Goal: Navigation & Orientation: Find specific page/section

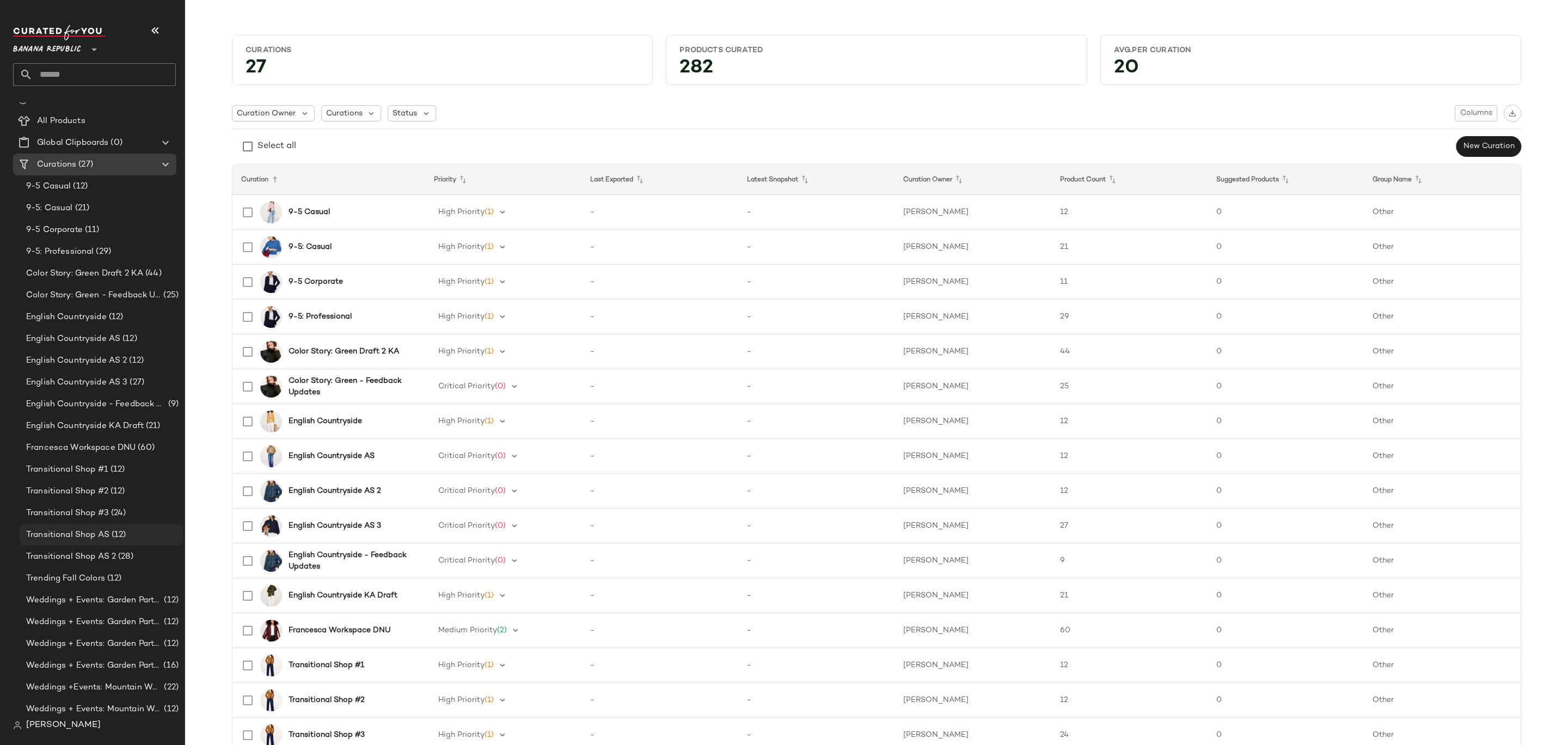
scroll to position [63, 0]
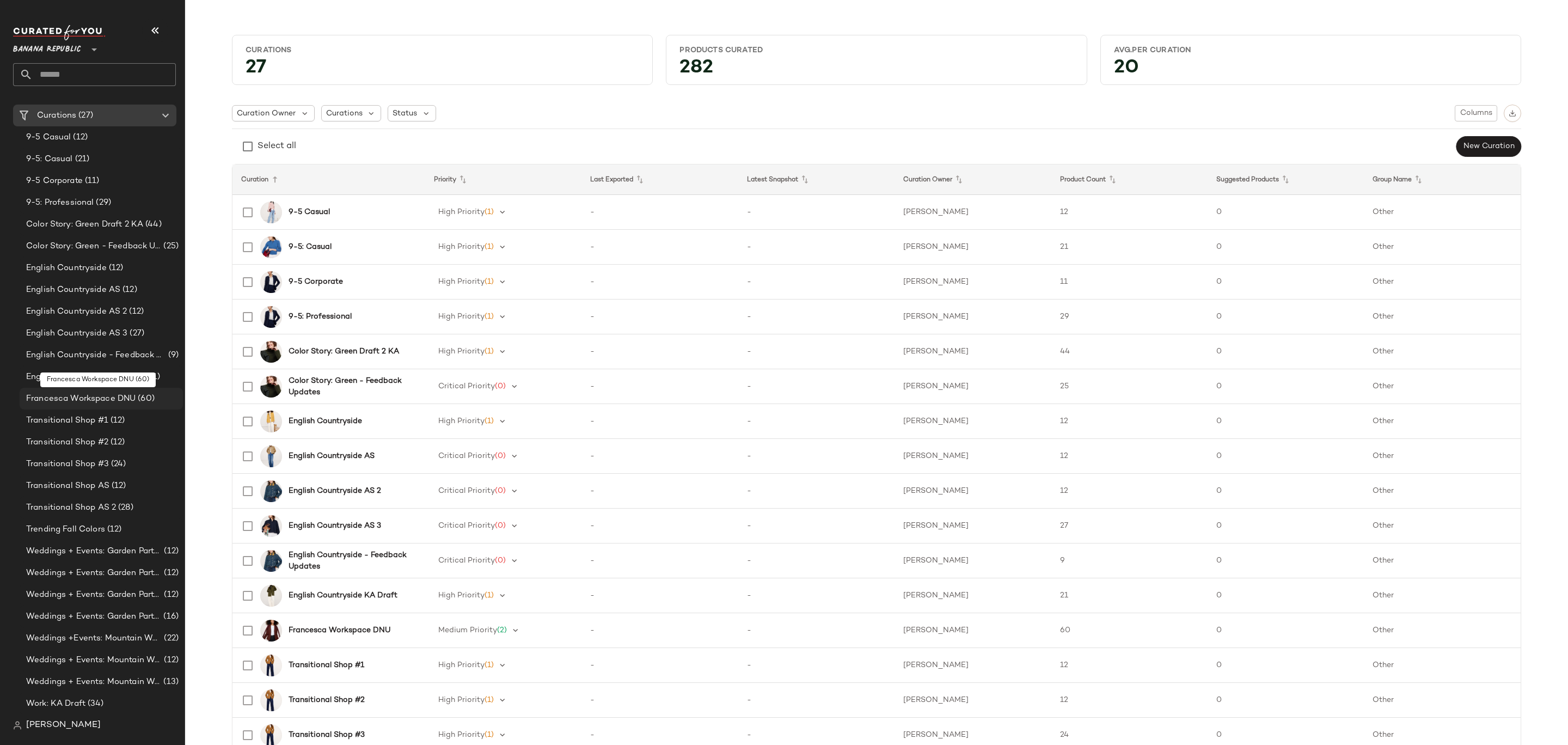
click at [116, 402] on span "Francesca Workspace DNU" at bounding box center [81, 399] width 110 height 13
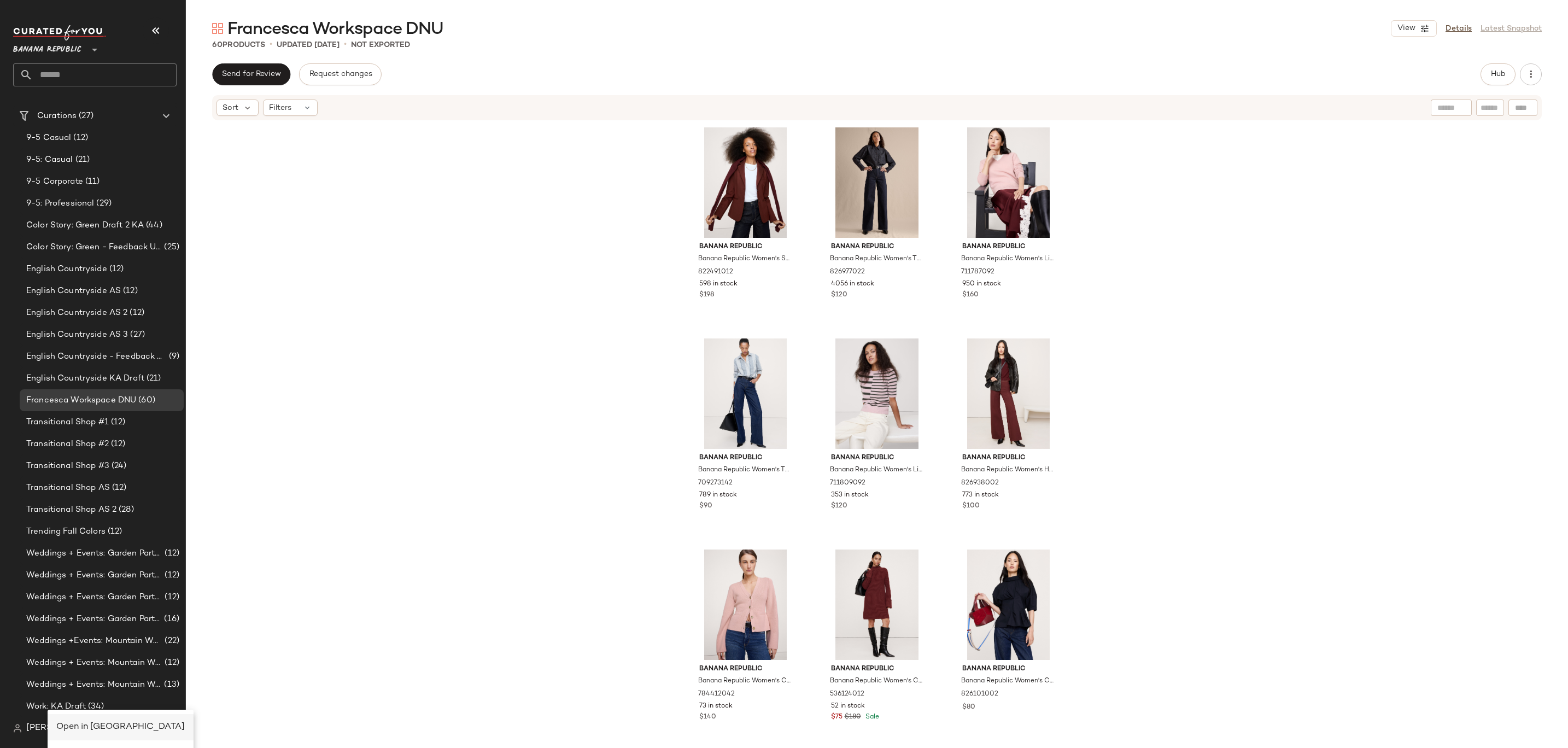
click at [67, 725] on span "Open in [GEOGRAPHIC_DATA]" at bounding box center [120, 727] width 128 height 9
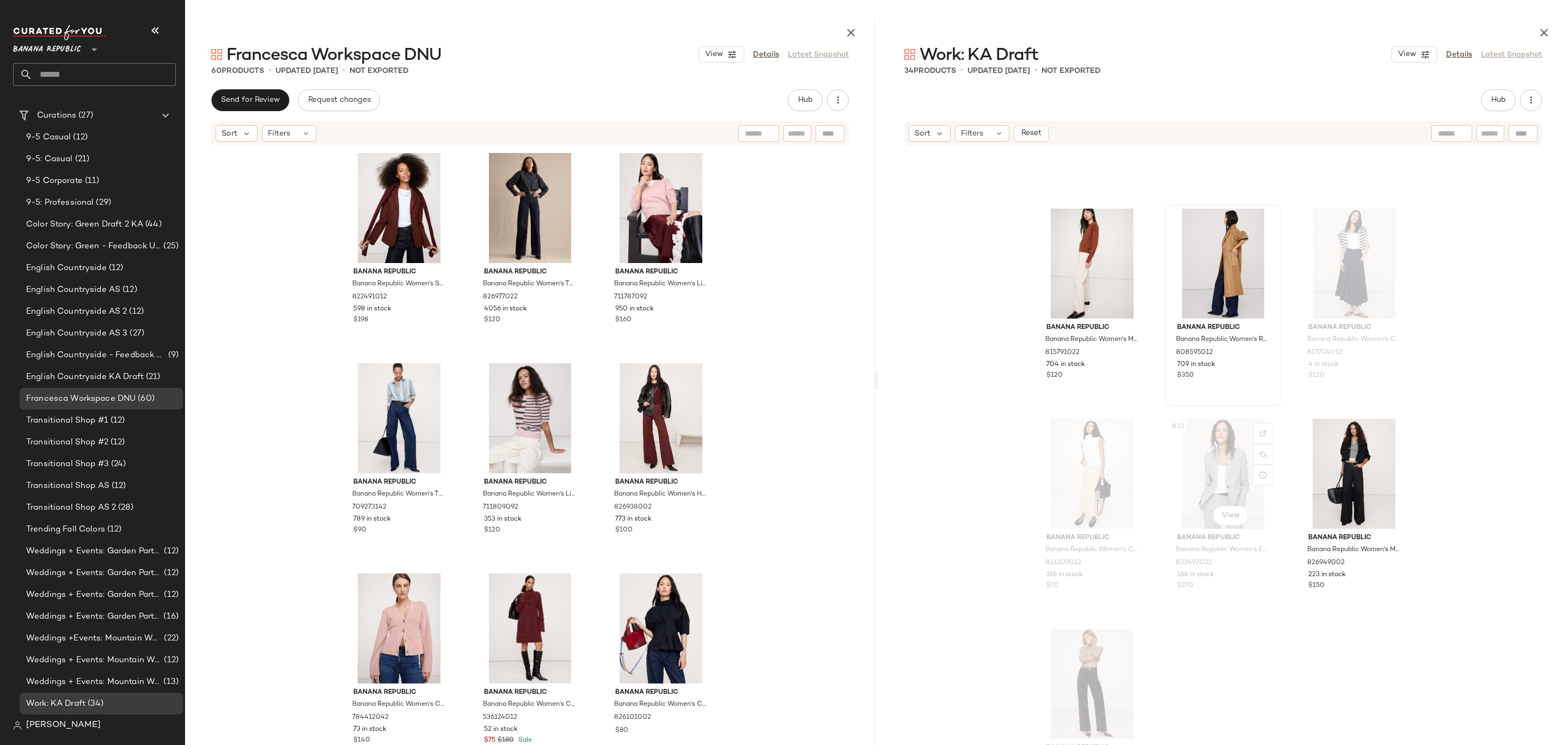
scroll to position [1903, 0]
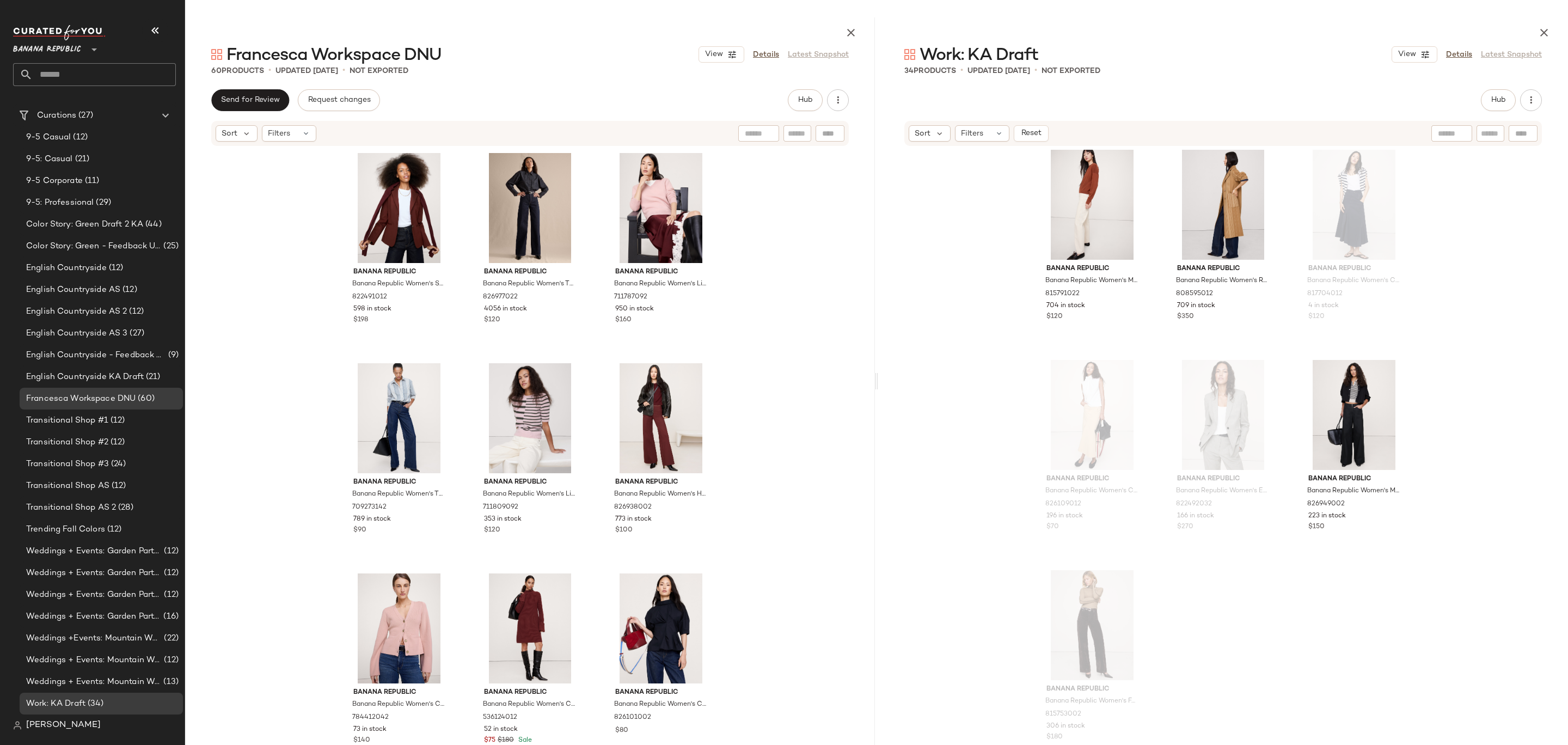
click at [1562, 29] on div at bounding box center [1223, 30] width 690 height 26
click at [849, 33] on icon "button" at bounding box center [850, 32] width 13 height 13
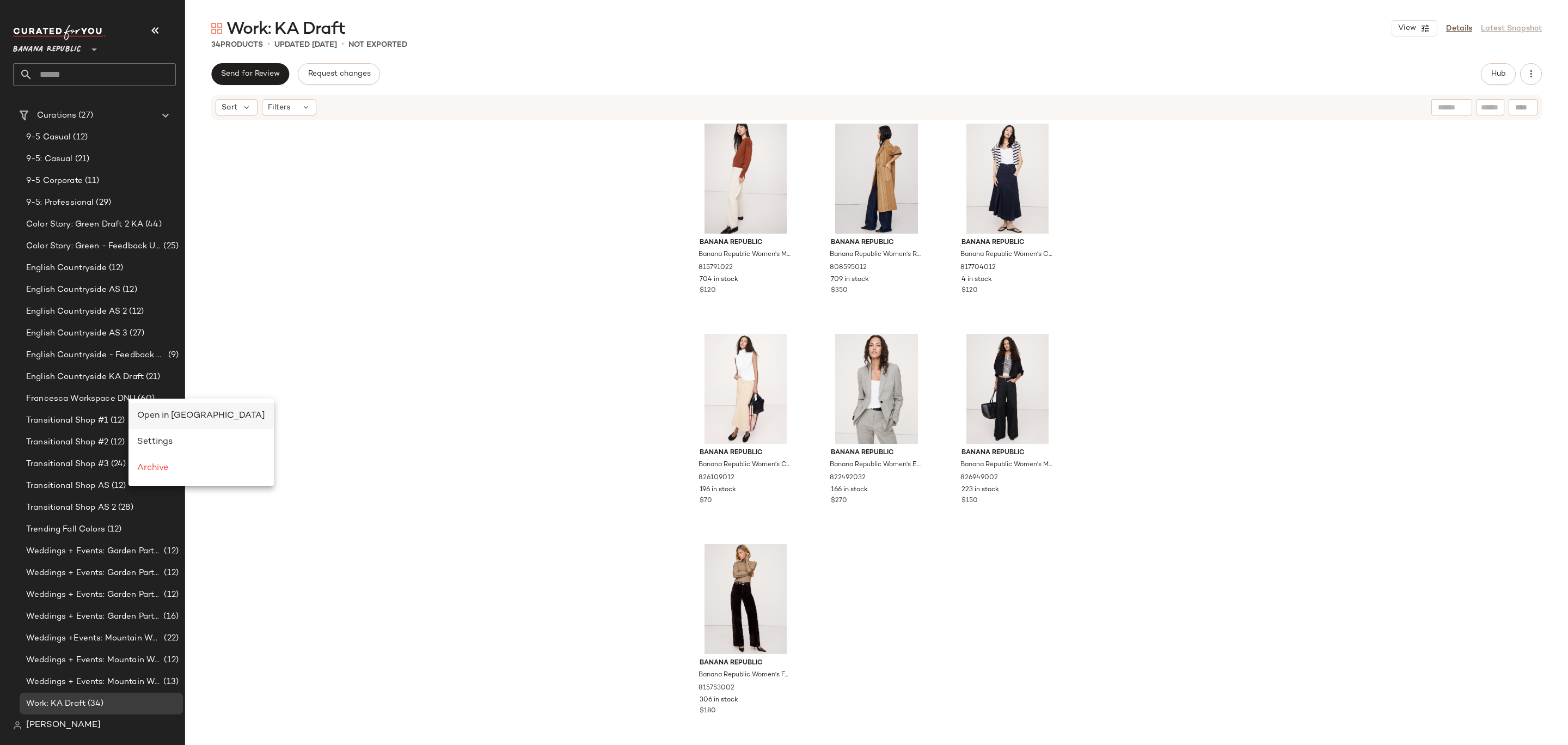
click at [149, 411] on span "Open in [GEOGRAPHIC_DATA]" at bounding box center [201, 415] width 128 height 9
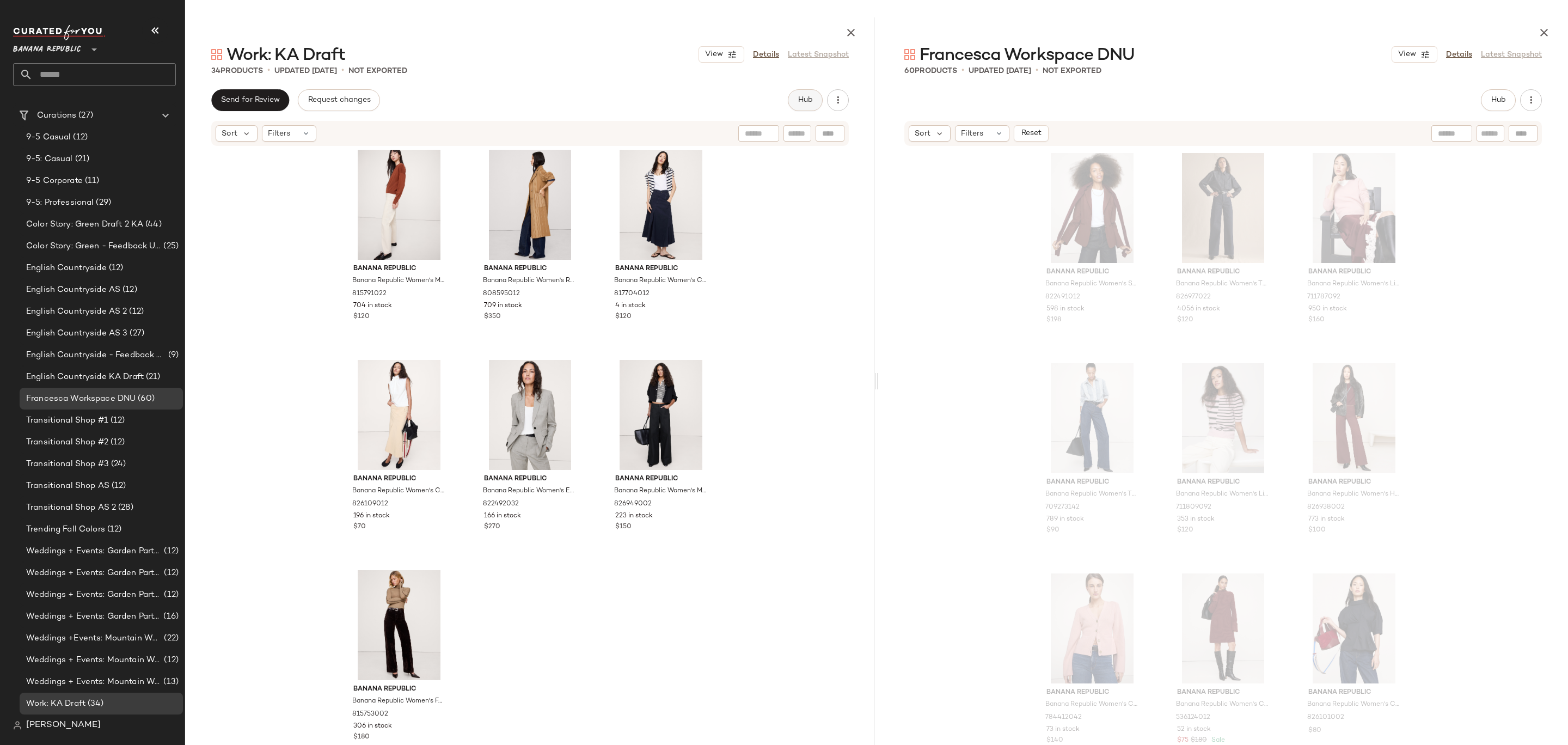
click at [805, 100] on span "Hub" at bounding box center [805, 100] width 15 height 9
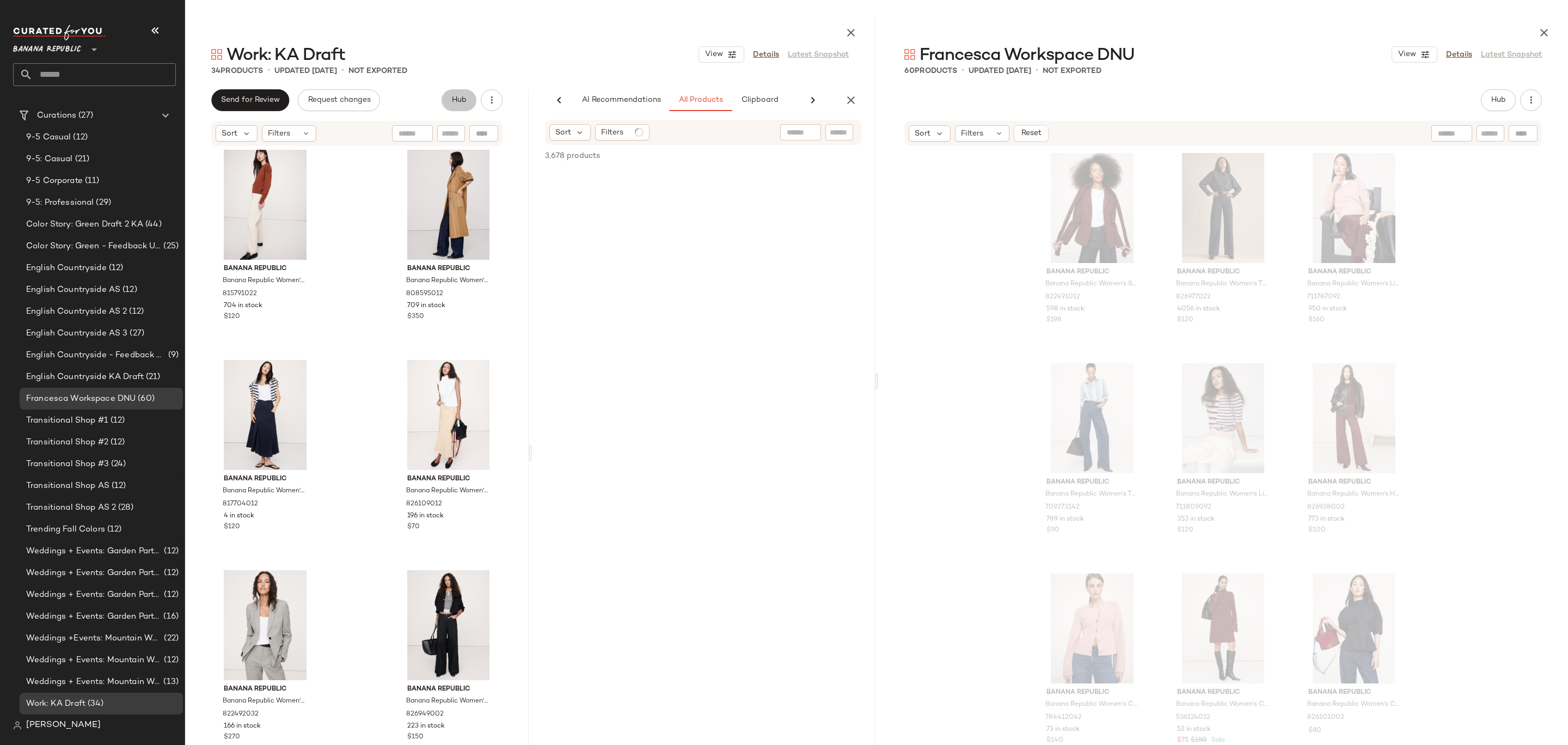
scroll to position [0, 51]
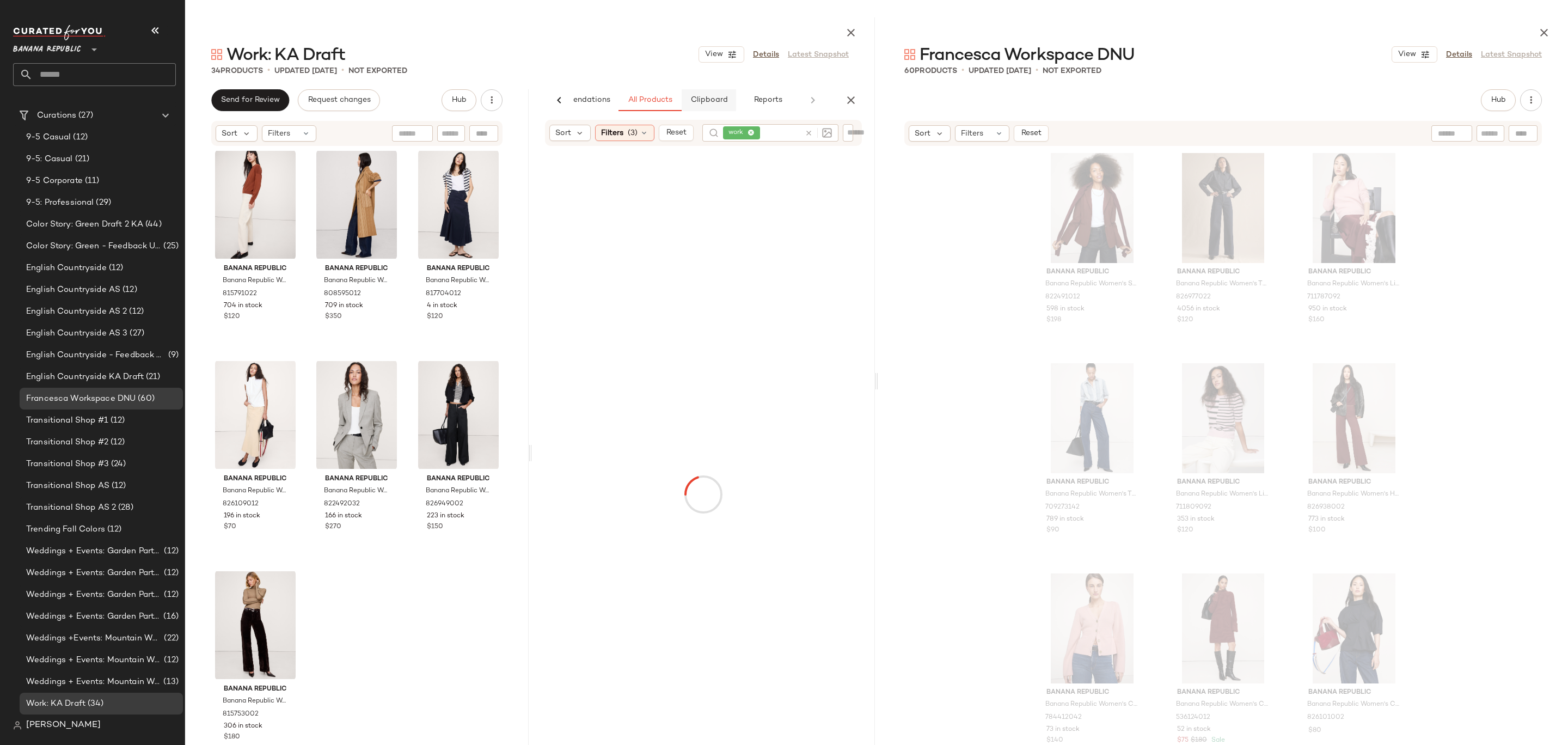
click at [730, 101] on button "Clipboard" at bounding box center [709, 100] width 54 height 22
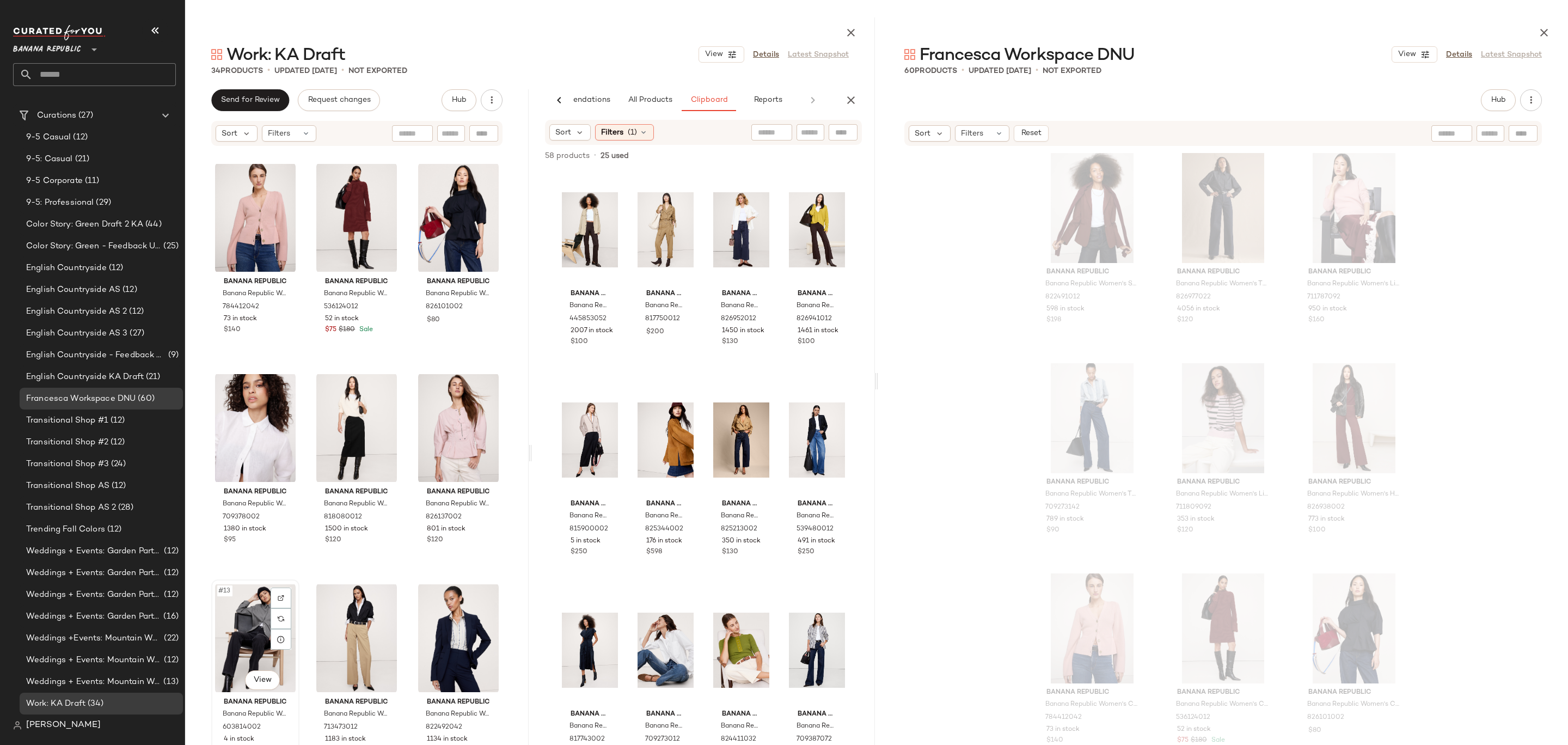
scroll to position [454, 0]
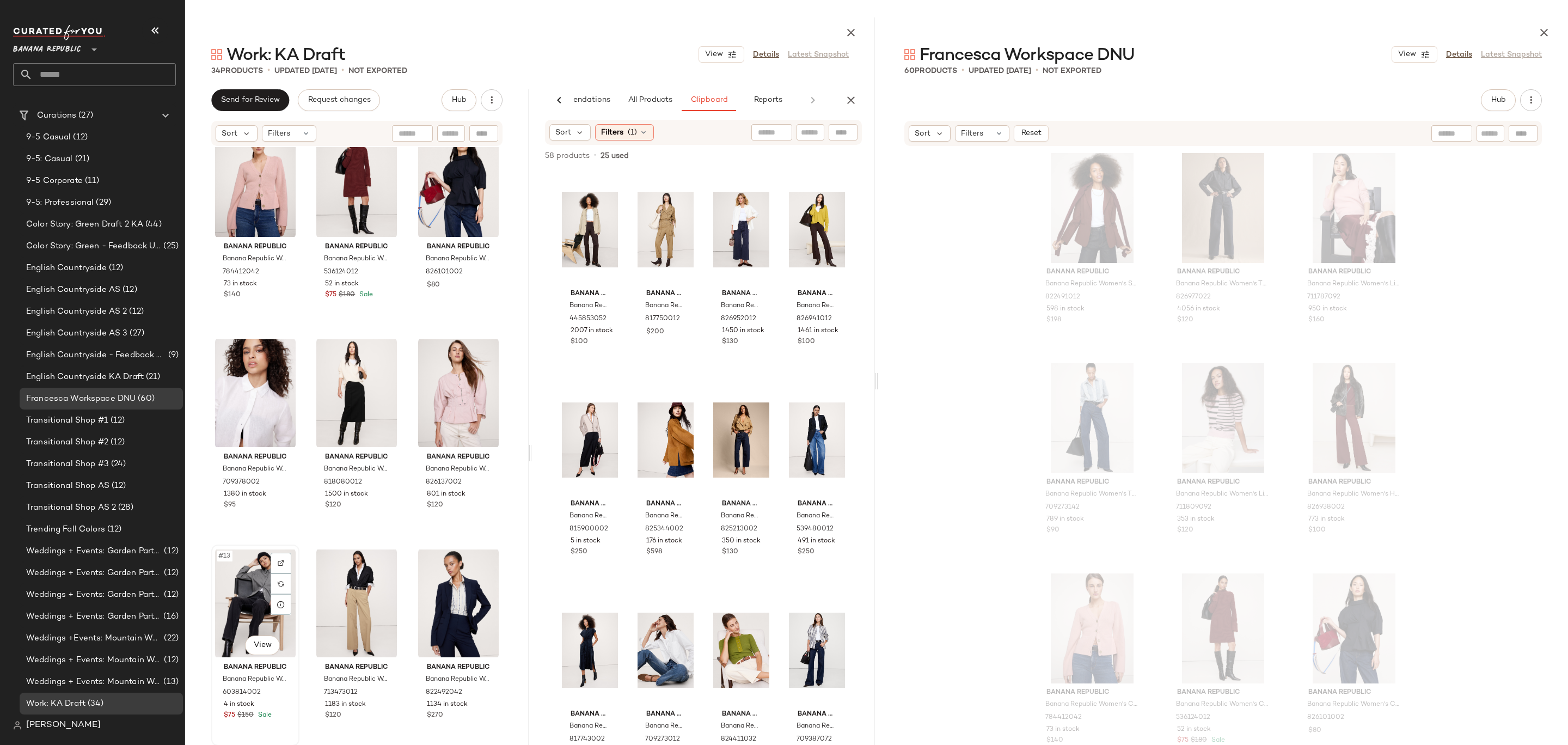
click at [240, 615] on div "#13 View" at bounding box center [255, 603] width 80 height 110
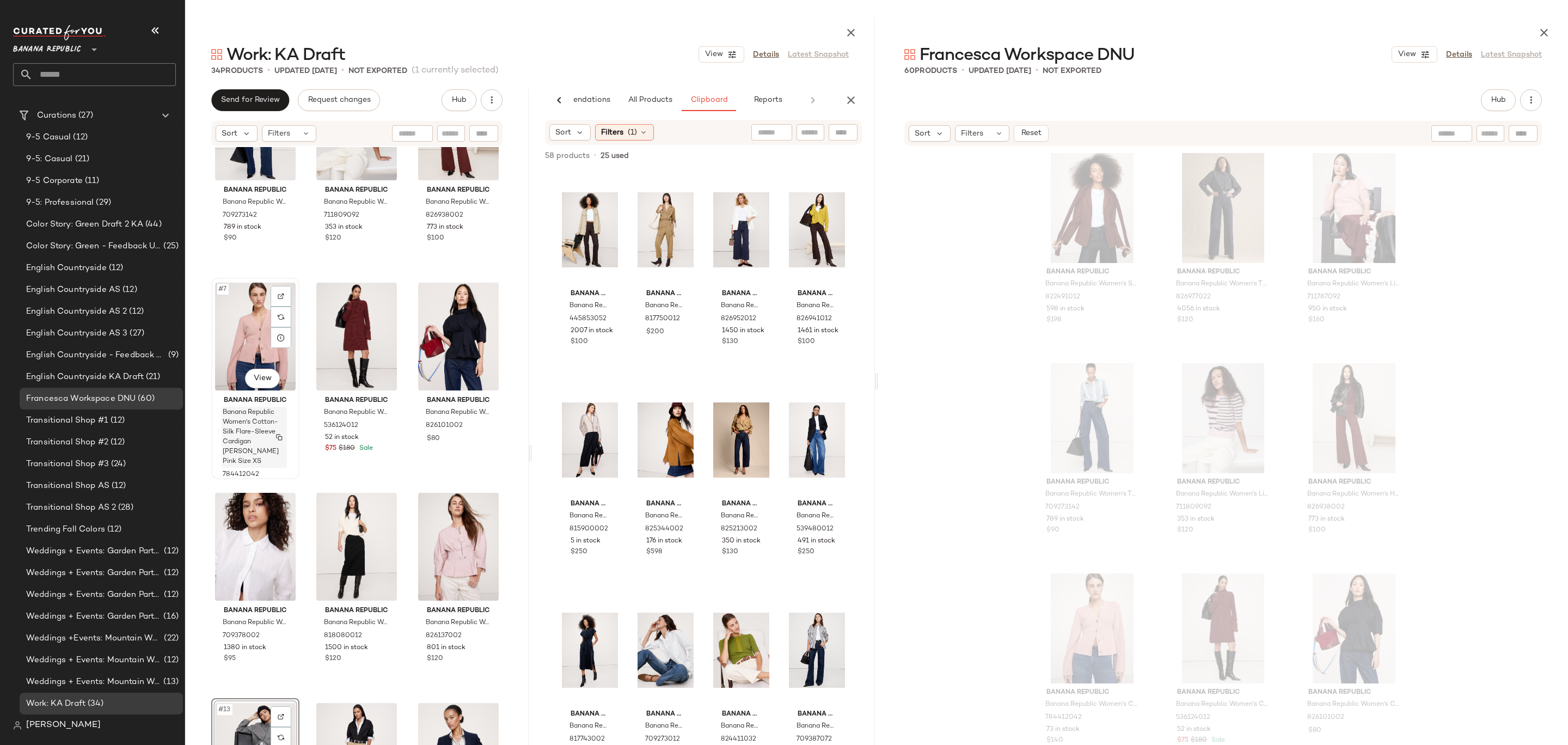
scroll to position [522, 0]
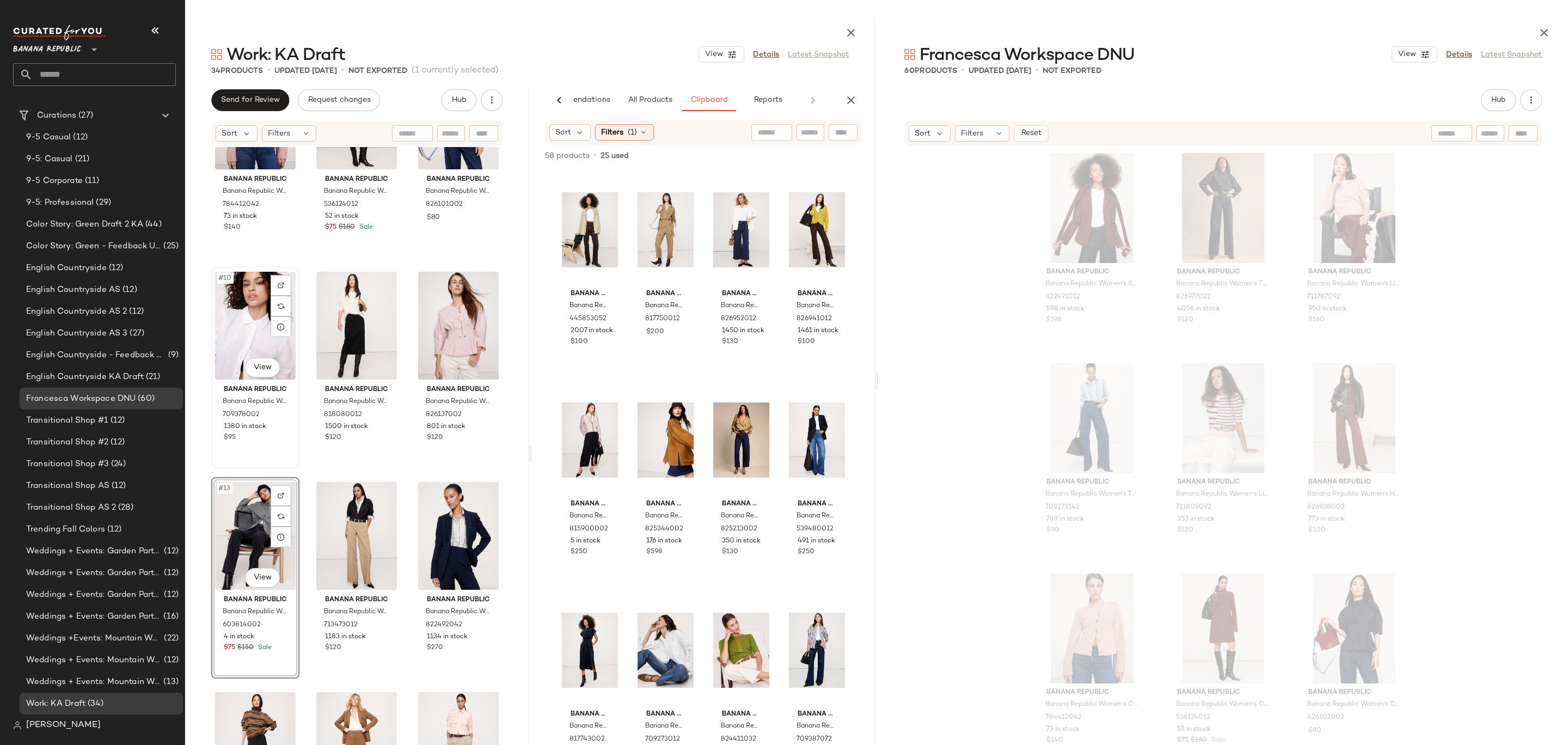
click at [236, 335] on div "#10 View" at bounding box center [255, 326] width 80 height 110
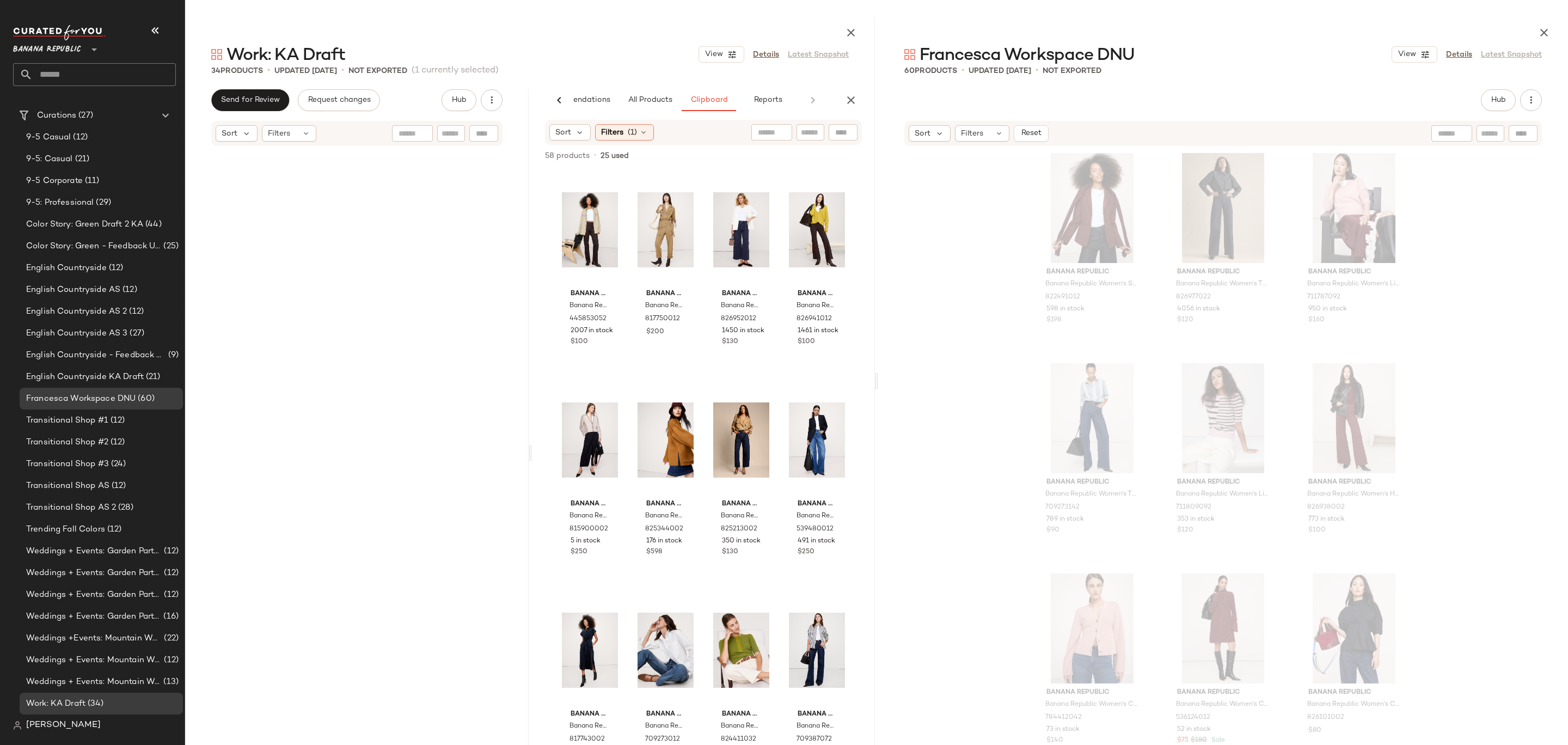
scroll to position [1903, 0]
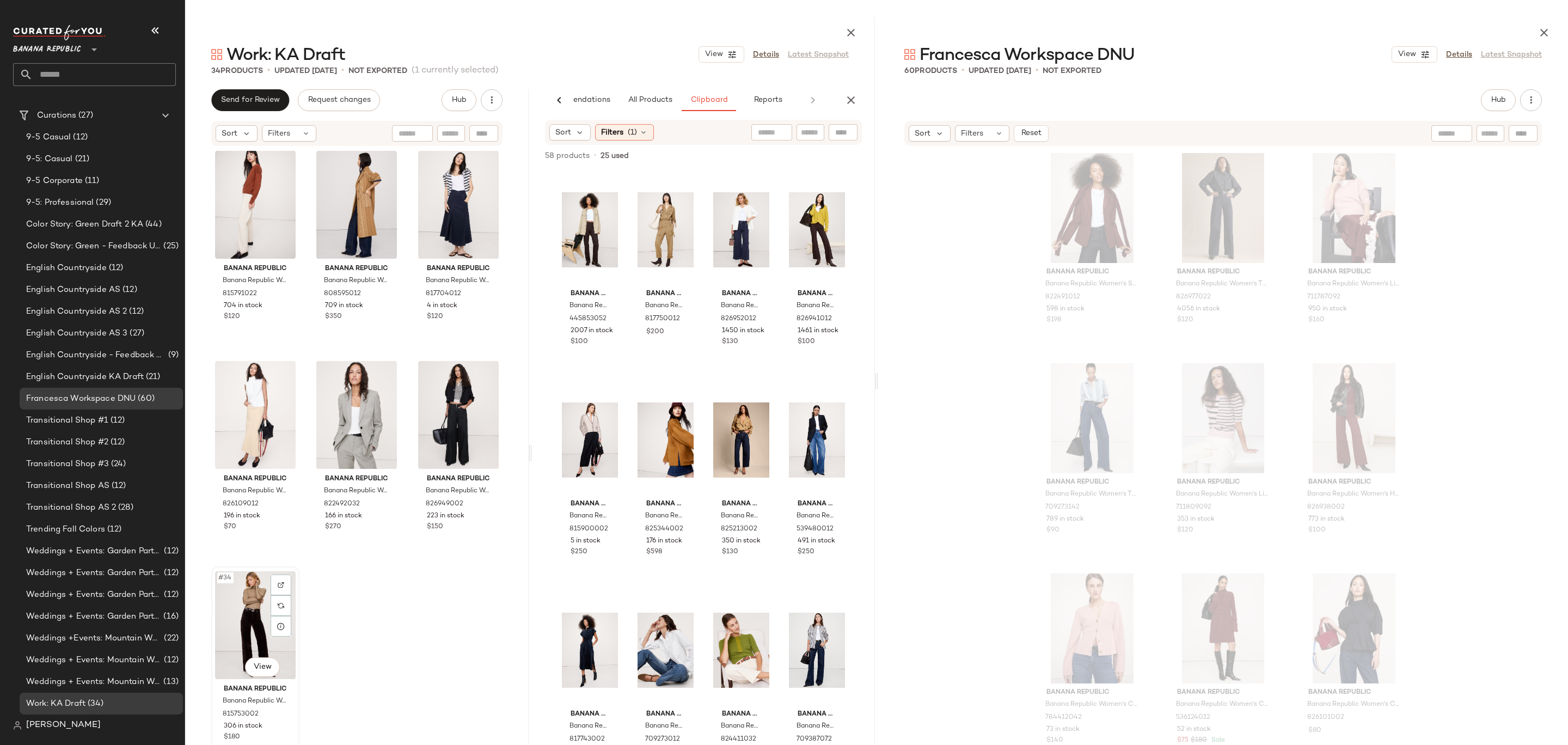
click at [257, 621] on div "#34 View" at bounding box center [255, 624] width 80 height 110
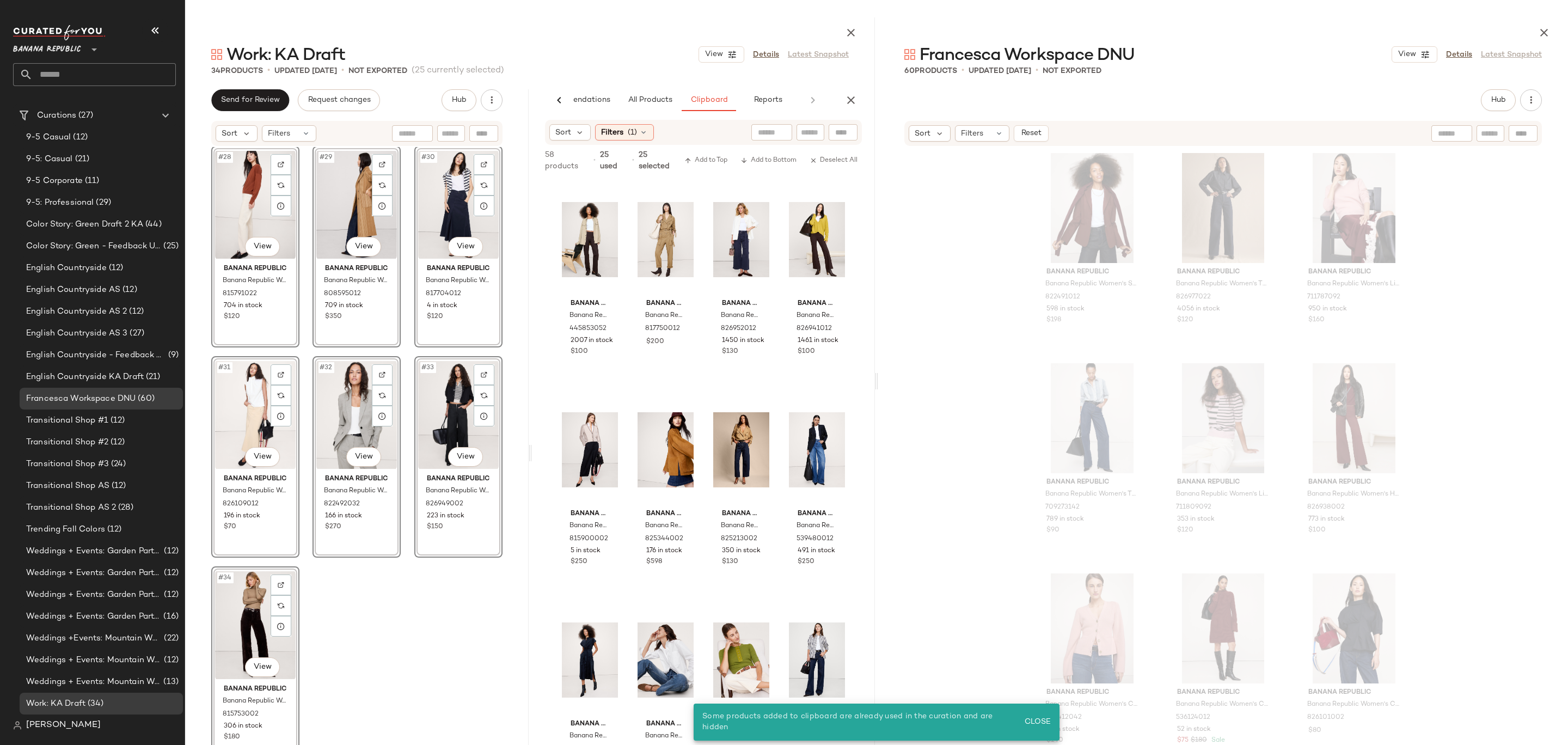
click at [352, 615] on div "#28 View Banana Republic Banana Republic Women's Merino Crew Sweater-Neck Sweat…" at bounding box center [357, 458] width 343 height 621
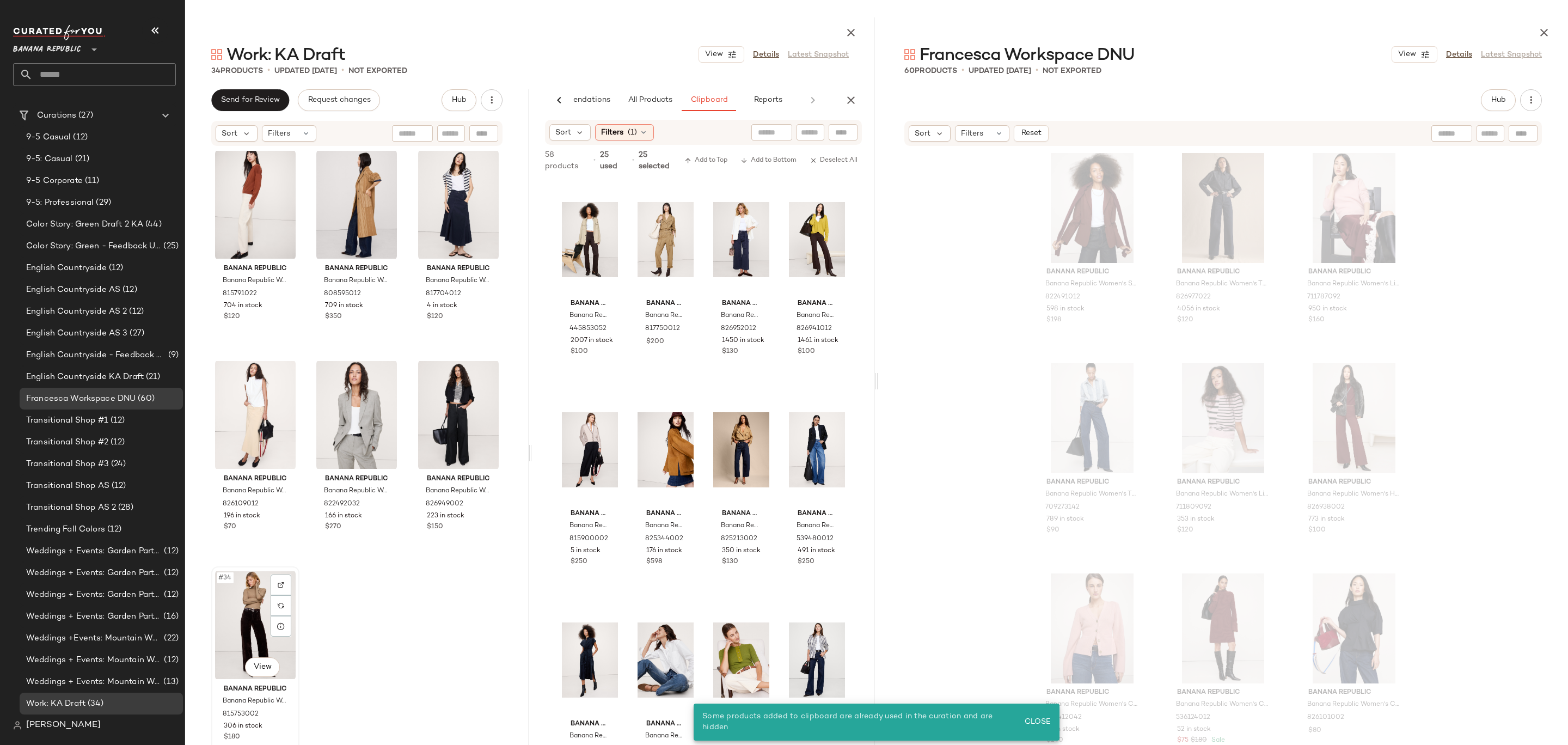
click at [267, 606] on div "#34 View" at bounding box center [255, 624] width 80 height 110
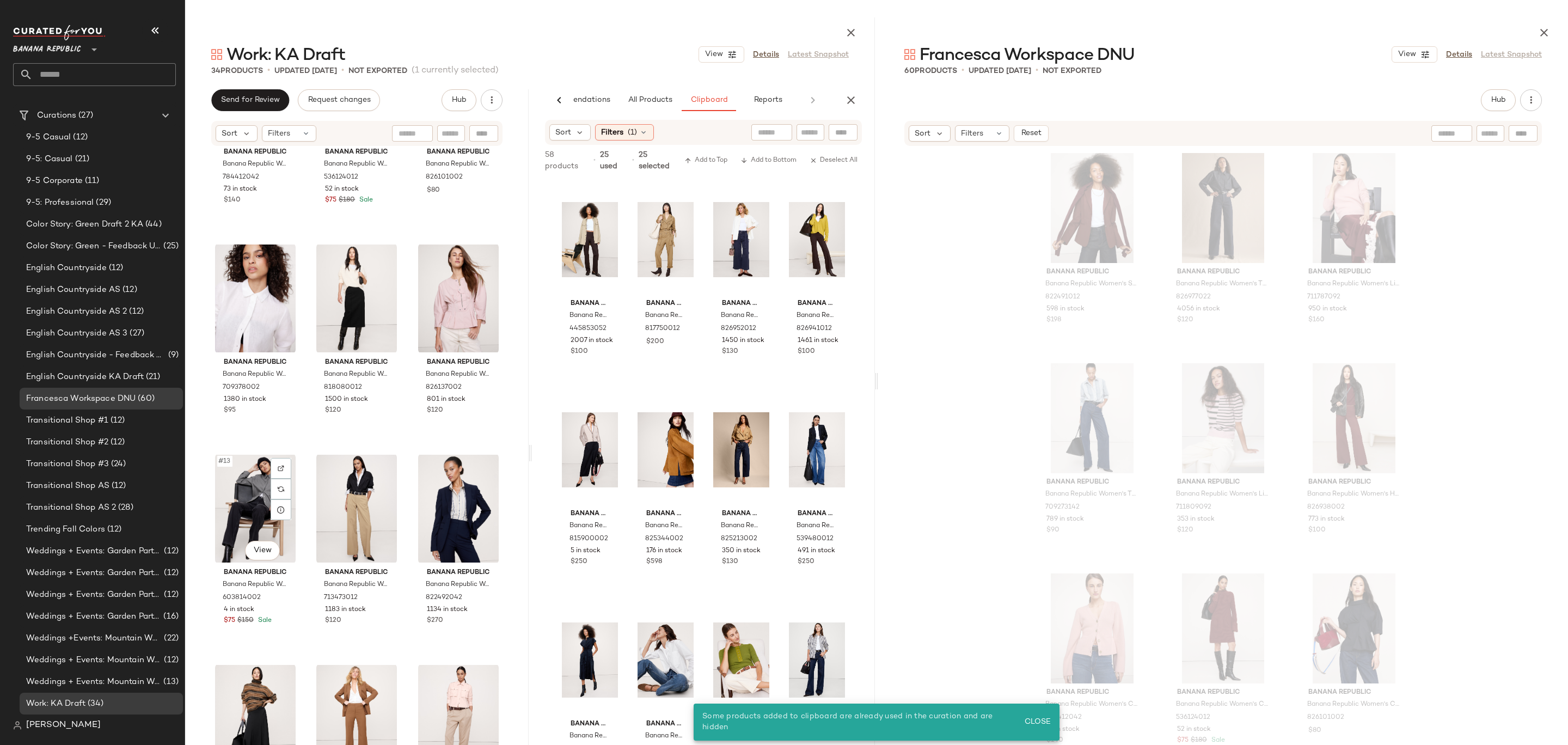
scroll to position [315, 0]
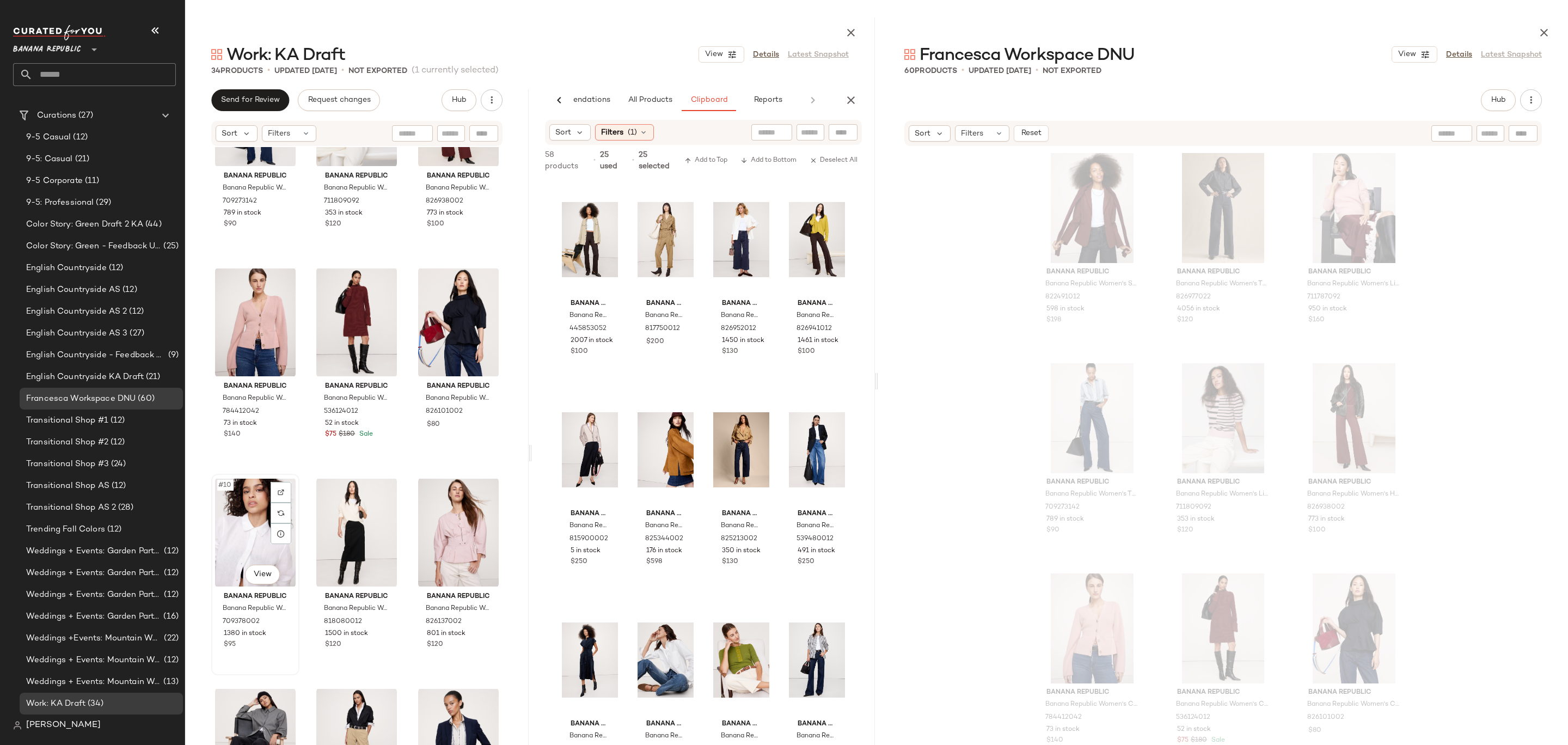
click at [251, 531] on div "#10 View" at bounding box center [255, 532] width 80 height 110
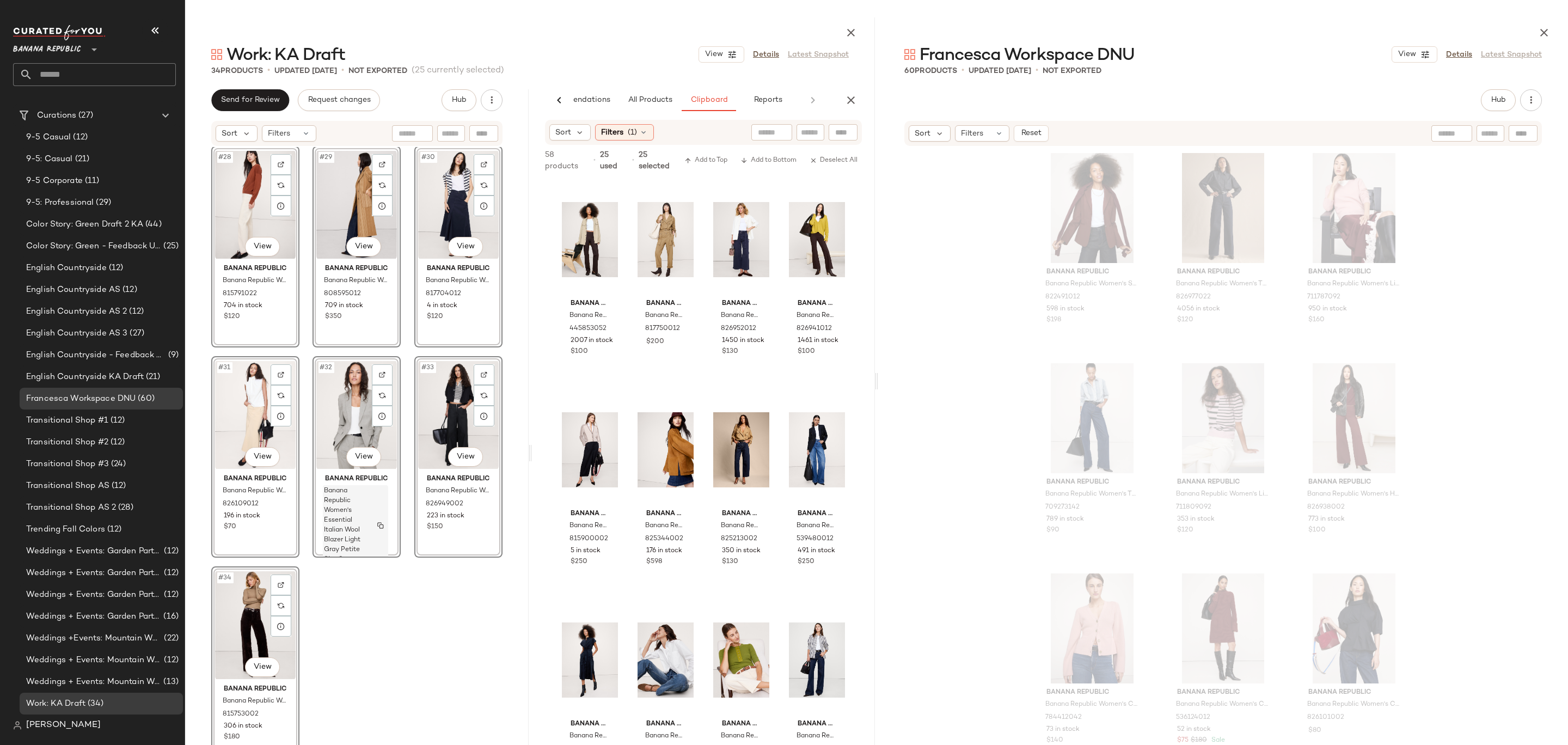
scroll to position [3, 0]
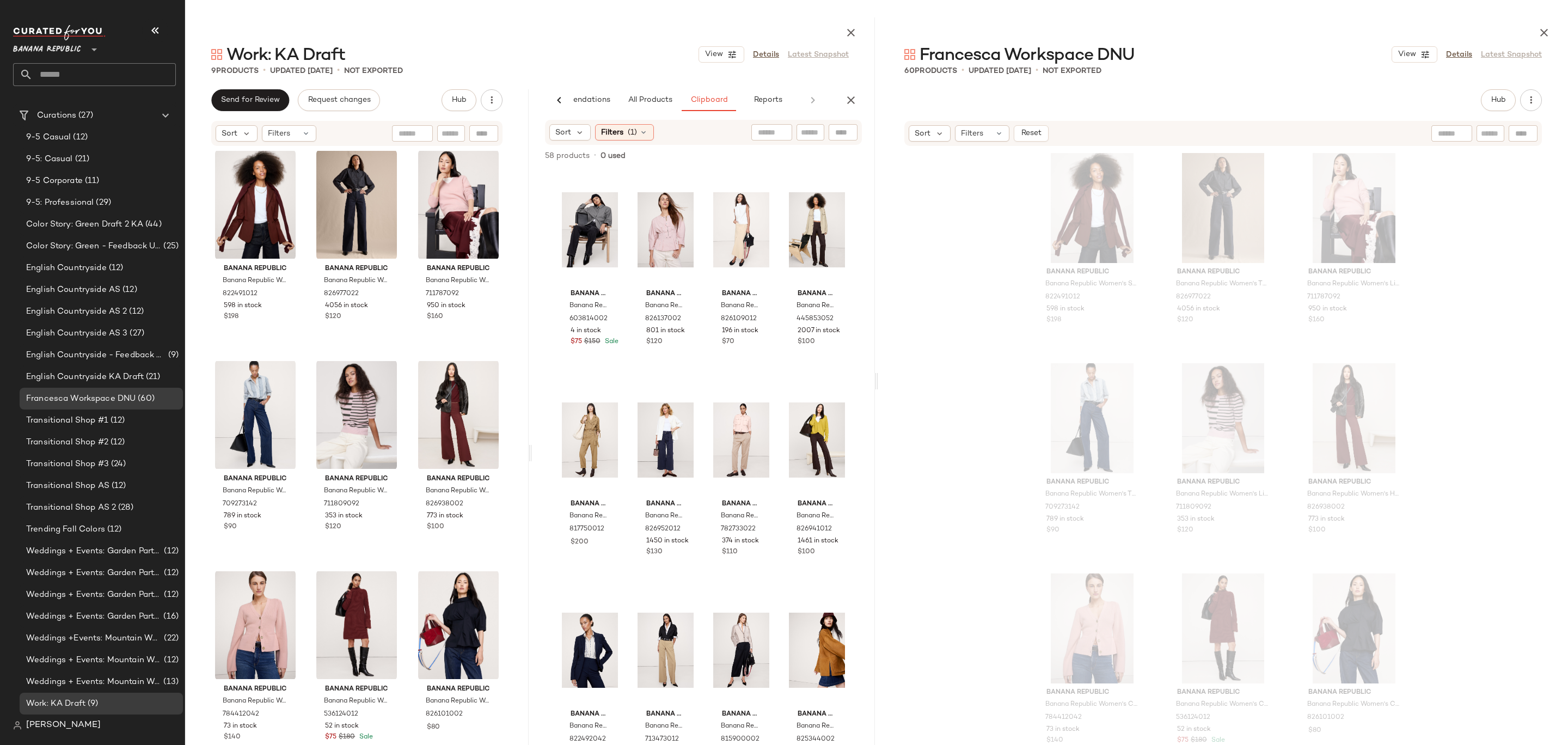
click at [848, 100] on icon "button" at bounding box center [850, 100] width 13 height 13
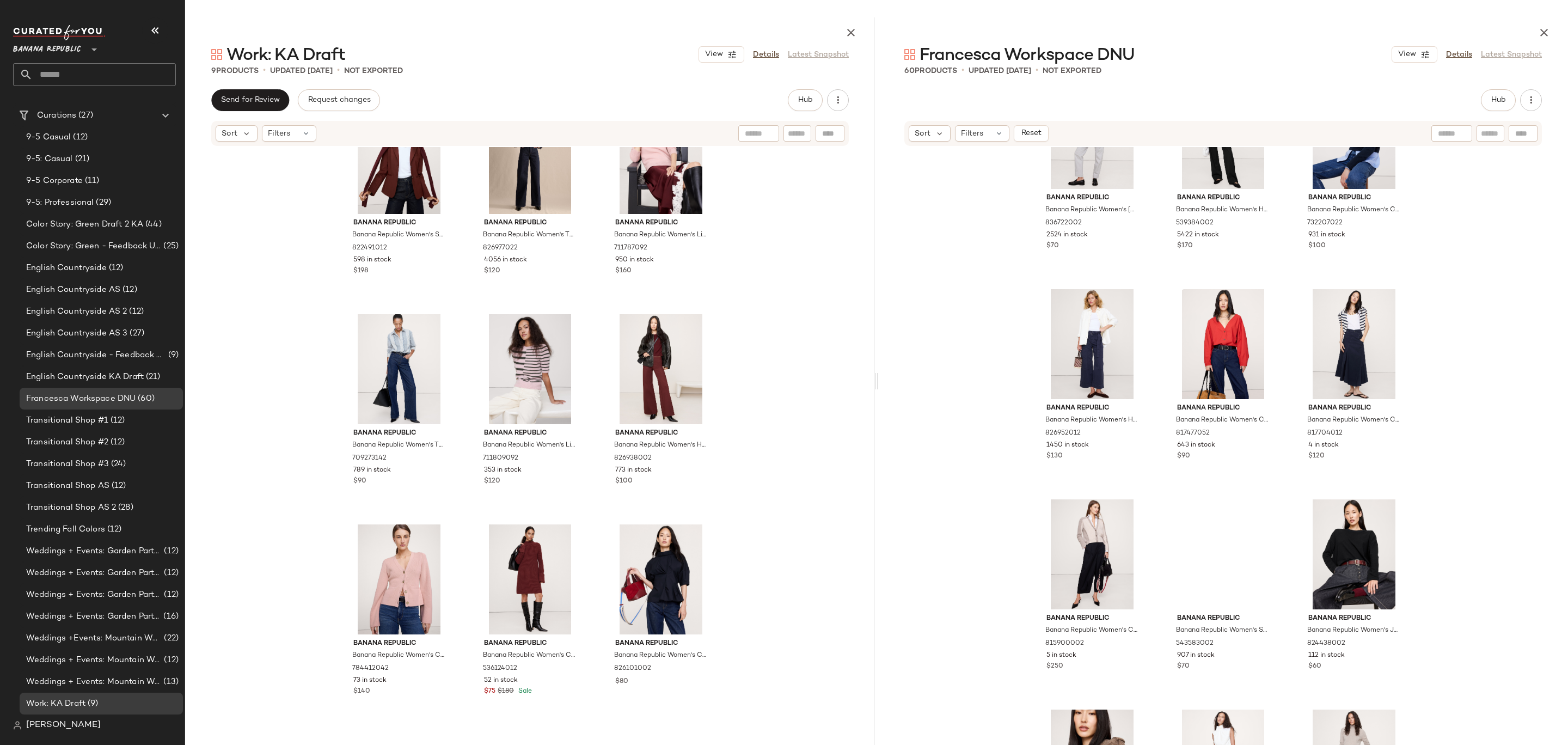
scroll to position [3584, 0]
